Goal: Information Seeking & Learning: Check status

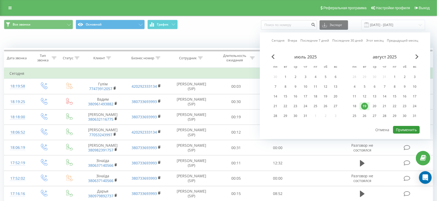
click at [403, 126] on button "Применить" at bounding box center [407, 130] width 27 height 8
type input "19.08.2025 - 19.08.2025"
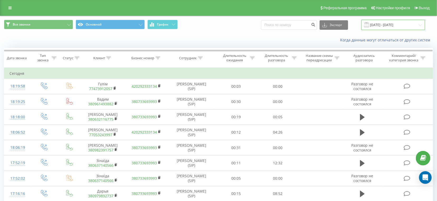
click at [397, 26] on input "19.08.2025 - 19.08.2025" at bounding box center [394, 25] width 64 height 10
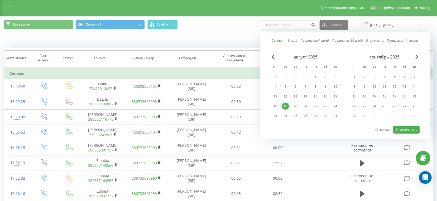
click at [286, 107] on div "19" at bounding box center [285, 106] width 7 height 7
click at [408, 130] on button "Применить" at bounding box center [407, 130] width 27 height 8
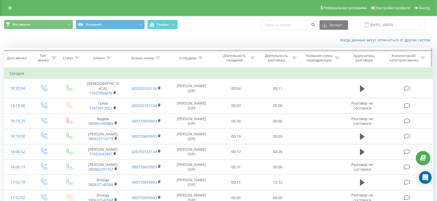
click at [276, 60] on div "Длительность разговора" at bounding box center [277, 58] width 28 height 9
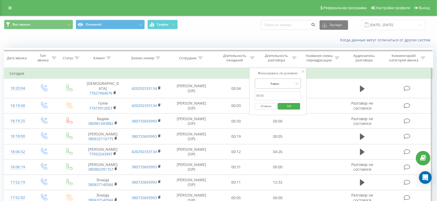
click at [270, 83] on div at bounding box center [275, 83] width 37 height 5
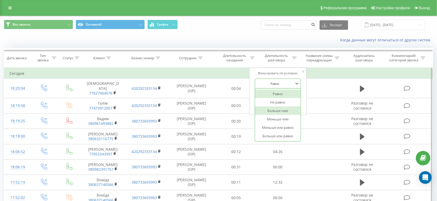
click at [270, 110] on div "Больше чем" at bounding box center [278, 111] width 46 height 8
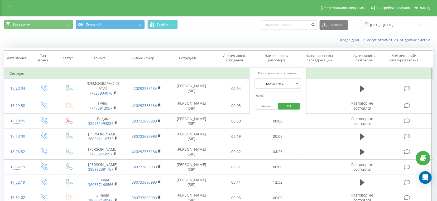
click at [274, 94] on input "text" at bounding box center [278, 95] width 46 height 9
type input "28"
click at [285, 110] on span "OK" at bounding box center [289, 106] width 15 height 8
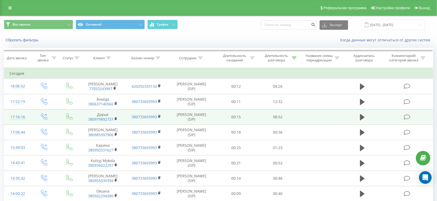
scroll to position [115, 0]
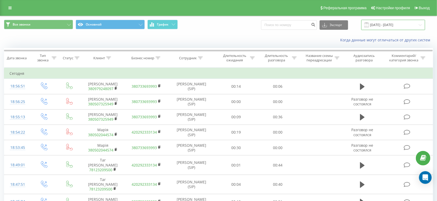
click at [406, 28] on input "[DATE] - [DATE]" at bounding box center [394, 25] width 64 height 10
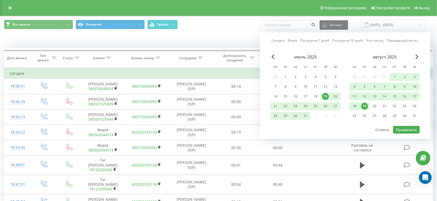
click at [367, 105] on div "19" at bounding box center [365, 106] width 7 height 7
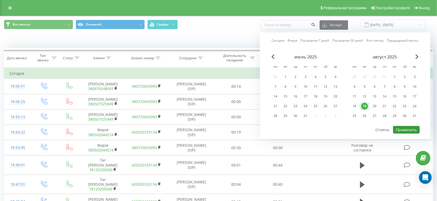
click at [400, 132] on button "Применить" at bounding box center [407, 130] width 27 height 8
type input "19.08.2025 - 19.08.2025"
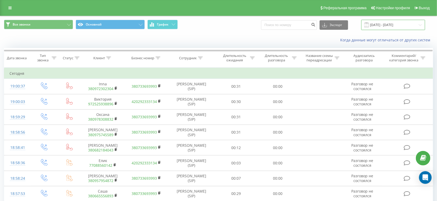
click at [394, 25] on input "[DATE] - [DATE]" at bounding box center [394, 25] width 64 height 10
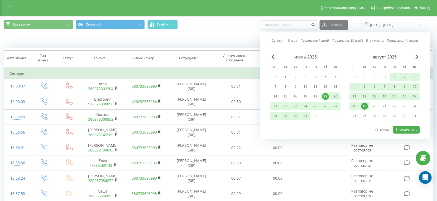
click at [367, 107] on div "19" at bounding box center [365, 106] width 7 height 7
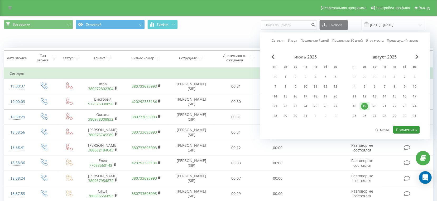
click at [416, 129] on button "Применить" at bounding box center [407, 130] width 27 height 8
type input "[DATE] - [DATE]"
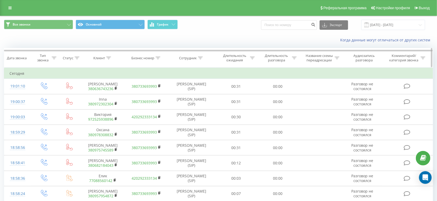
click at [245, 59] on div "Длительность ожидания" at bounding box center [235, 58] width 28 height 9
click at [276, 58] on div "Длительность разговора" at bounding box center [277, 58] width 28 height 9
click at [285, 85] on div at bounding box center [275, 83] width 37 height 5
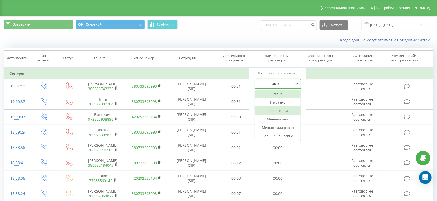
click at [282, 112] on div "Больше чем" at bounding box center [278, 111] width 46 height 8
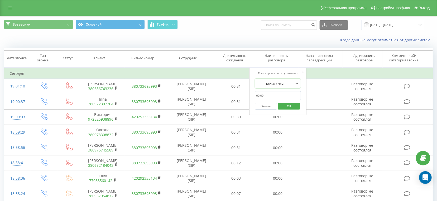
click at [280, 93] on input "text" at bounding box center [278, 95] width 46 height 9
click at [278, 98] on input "29" at bounding box center [278, 95] width 46 height 9
click at [274, 93] on input "29" at bounding box center [278, 95] width 46 height 9
type input "28"
click at [286, 107] on span "OK" at bounding box center [289, 106] width 15 height 8
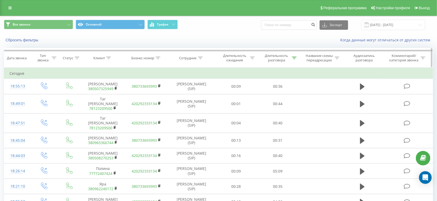
click at [287, 55] on div "Длительность разговора" at bounding box center [277, 58] width 28 height 9
drag, startPoint x: 265, startPoint y: 103, endPoint x: 387, endPoint y: 20, distance: 147.2
click at [265, 103] on button "Отмена" at bounding box center [266, 106] width 22 height 7
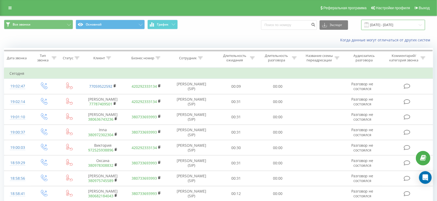
click at [388, 26] on input "[DATE] - [DATE]" at bounding box center [394, 25] width 64 height 10
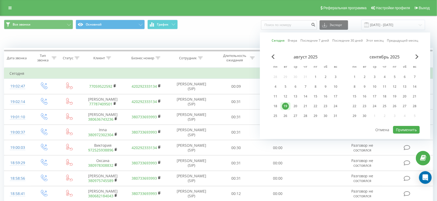
click at [286, 105] on div "19" at bounding box center [285, 106] width 7 height 7
click at [406, 126] on button "Применить" at bounding box center [407, 130] width 27 height 8
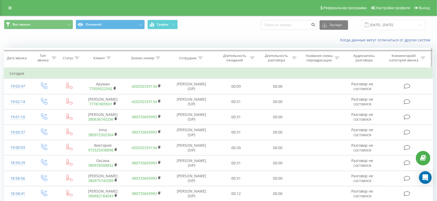
click at [280, 57] on div "Длительность разговора" at bounding box center [277, 58] width 28 height 9
click at [297, 105] on button "OK" at bounding box center [289, 106] width 22 height 7
click at [396, 28] on input "[DATE] - [DATE]" at bounding box center [394, 25] width 64 height 10
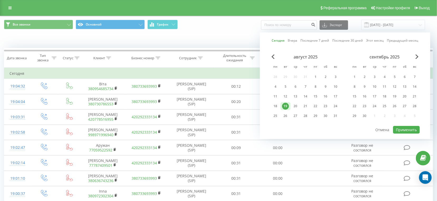
click at [285, 105] on div "19" at bounding box center [285, 106] width 7 height 7
click at [409, 130] on button "Применить" at bounding box center [407, 130] width 27 height 8
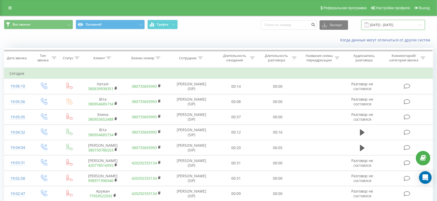
click at [381, 21] on input "[DATE] - [DATE]" at bounding box center [394, 25] width 64 height 10
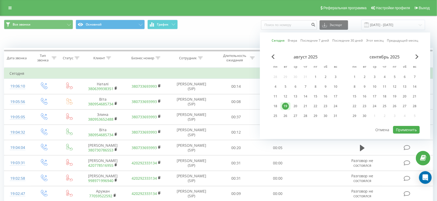
click at [286, 107] on div "19" at bounding box center [285, 106] width 7 height 7
click at [405, 127] on button "Применить" at bounding box center [407, 130] width 27 height 8
